Goal: Task Accomplishment & Management: Manage account settings

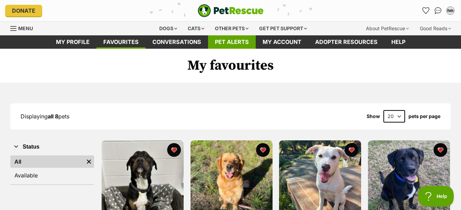
click at [240, 42] on link "Pet alerts" at bounding box center [232, 41] width 48 height 13
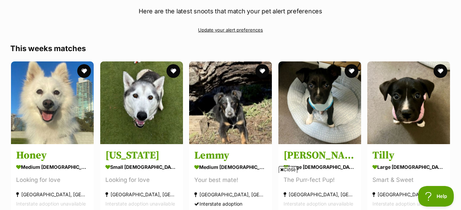
scroll to position [69, 0]
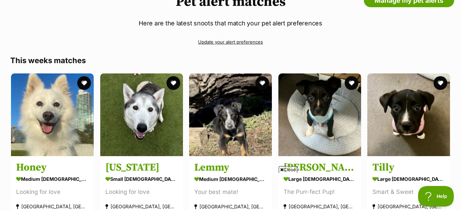
click at [239, 42] on link "Update your alert preferences" at bounding box center [230, 42] width 441 height 12
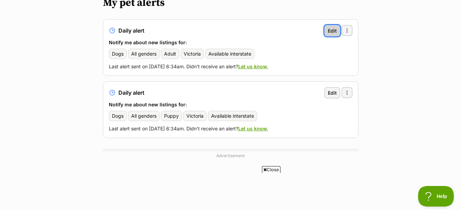
click at [333, 27] on span "Edit" at bounding box center [332, 30] width 9 height 7
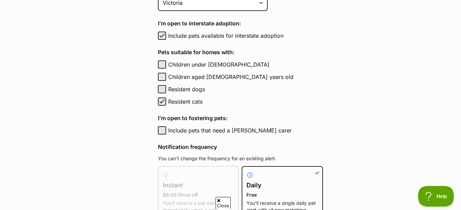
scroll to position [309, 0]
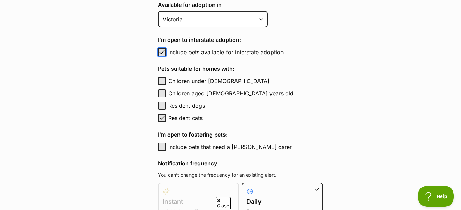
click at [162, 52] on span "button" at bounding box center [162, 52] width 7 height 8
checkbox input "false"
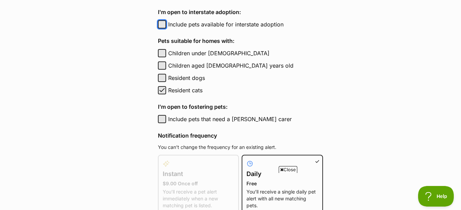
scroll to position [447, 0]
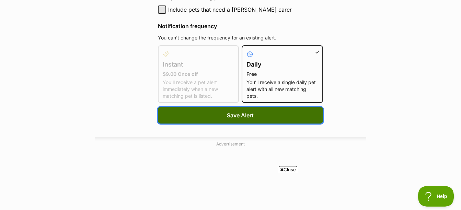
click at [255, 116] on button "Save Alert" at bounding box center [240, 115] width 165 height 16
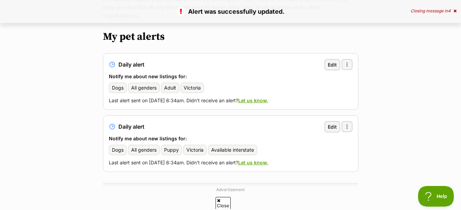
scroll to position [103, 0]
click at [333, 124] on span "Edit" at bounding box center [332, 127] width 9 height 7
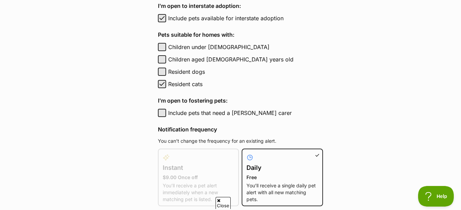
scroll to position [344, 0]
click at [162, 19] on span "button" at bounding box center [162, 18] width 7 height 8
checkbox input "false"
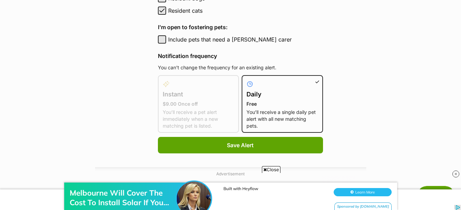
scroll to position [447, 0]
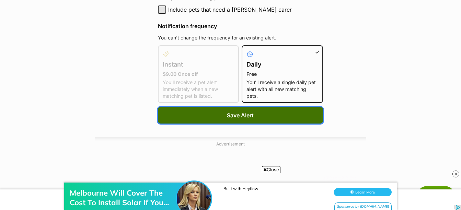
click at [242, 110] on button "Save Alert" at bounding box center [240, 115] width 165 height 16
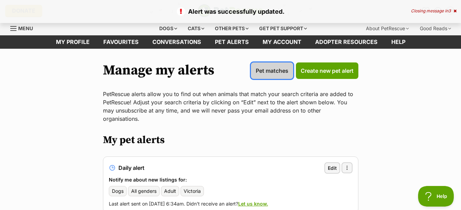
click at [278, 69] on span "Pet matches" at bounding box center [272, 71] width 33 height 8
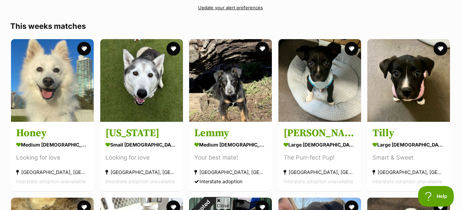
scroll to position [137, 0]
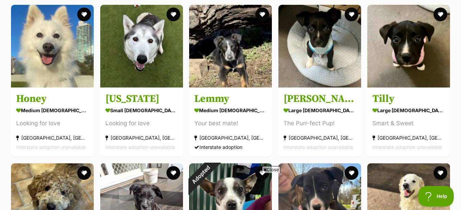
click at [274, 170] on span "Close" at bounding box center [271, 169] width 19 height 7
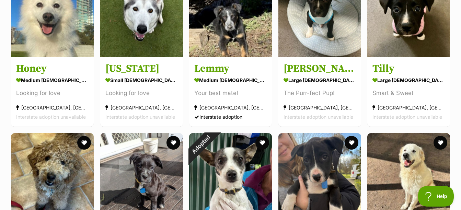
scroll to position [275, 0]
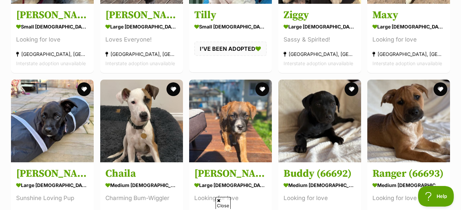
scroll to position [447, 0]
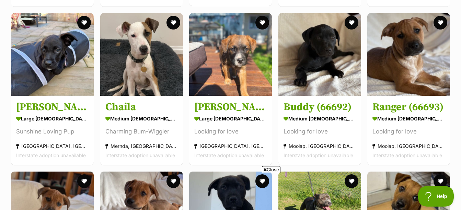
click at [273, 169] on span "Close" at bounding box center [271, 169] width 19 height 7
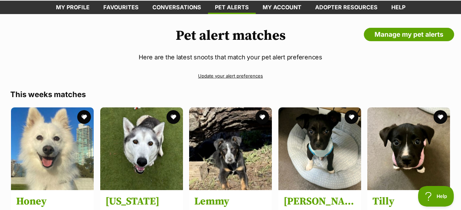
scroll to position [34, 0]
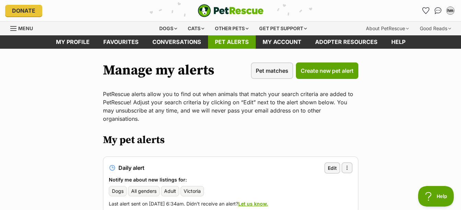
click at [233, 46] on link "Pet alerts" at bounding box center [232, 41] width 48 height 13
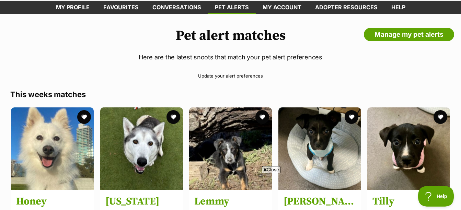
scroll to position [34, 0]
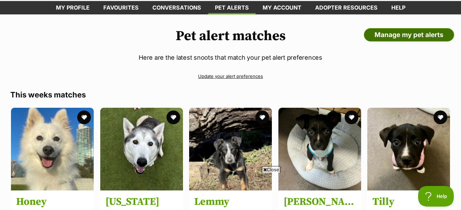
click at [426, 35] on link "Manage my pet alerts" at bounding box center [409, 35] width 90 height 14
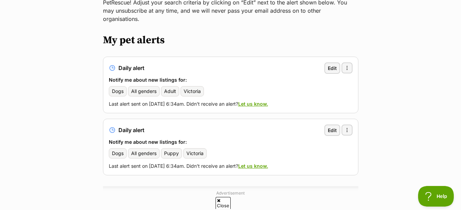
scroll to position [34, 0]
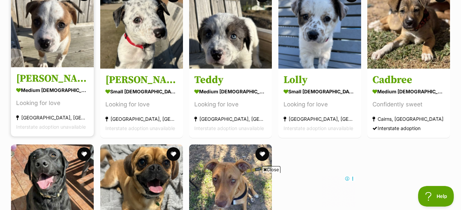
scroll to position [790, 0]
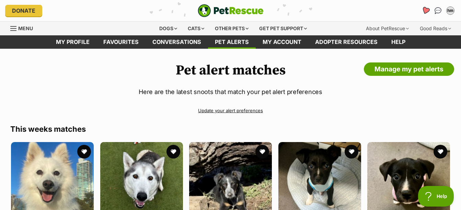
click at [421, 11] on link "Favourites" at bounding box center [426, 10] width 14 height 14
